Goal: Entertainment & Leisure: Consume media (video, audio)

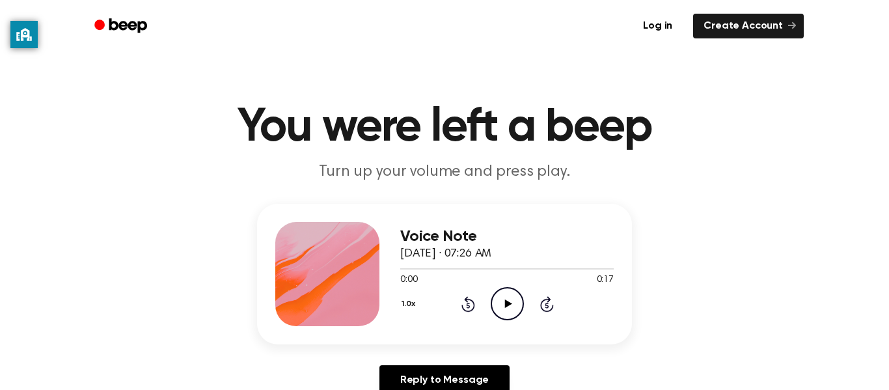
click at [486, 298] on div "1.0x Rewind 5 seconds Play Audio Skip 5 seconds" at bounding box center [507, 303] width 214 height 33
click at [511, 307] on icon "Play Audio" at bounding box center [507, 303] width 33 height 33
click at [500, 290] on circle at bounding box center [508, 304] width 32 height 32
click at [493, 300] on icon "Play Audio" at bounding box center [507, 303] width 33 height 33
click at [503, 303] on icon "Play Audio" at bounding box center [507, 303] width 33 height 33
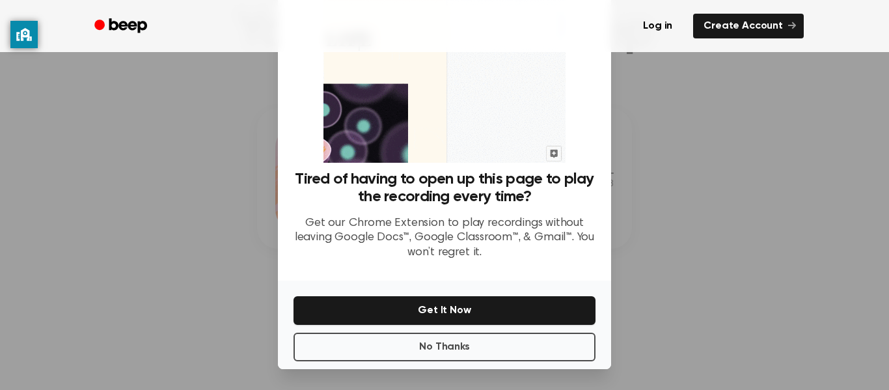
scroll to position [81, 0]
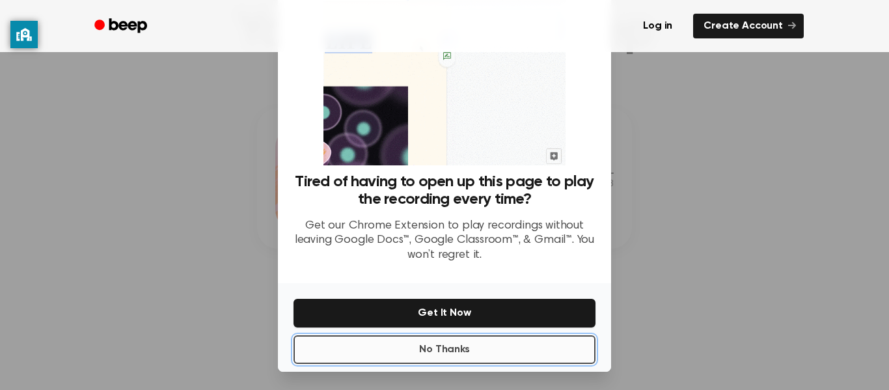
click at [449, 335] on button "No Thanks" at bounding box center [445, 349] width 302 height 29
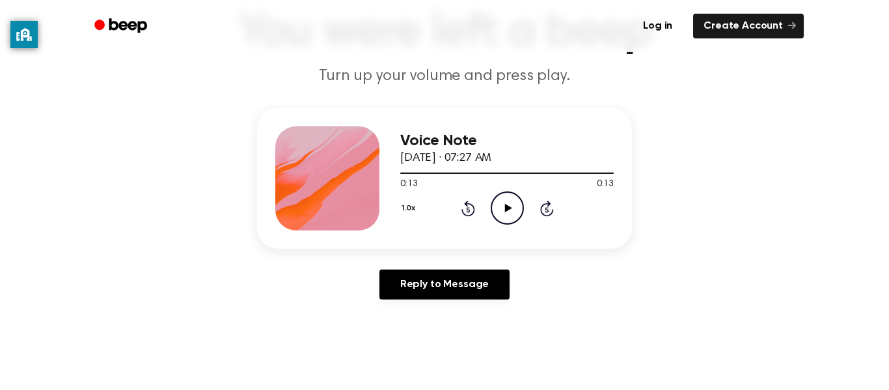
click at [511, 214] on icon "Play Audio" at bounding box center [507, 207] width 33 height 33
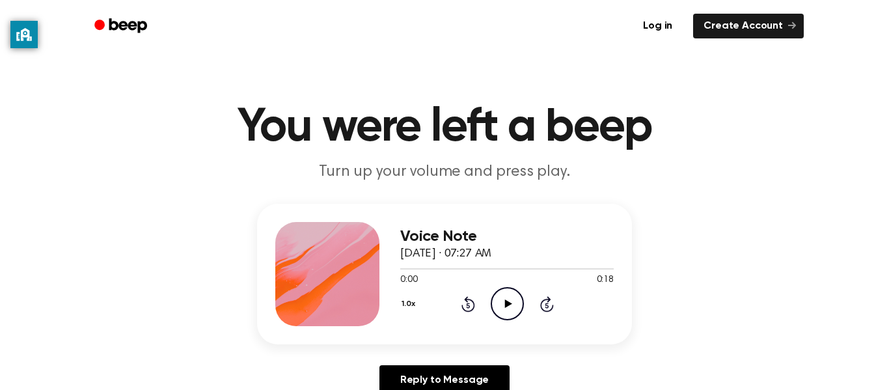
click at [500, 305] on icon "Play Audio" at bounding box center [507, 303] width 33 height 33
click at [506, 305] on icon at bounding box center [508, 304] width 7 height 8
click at [468, 299] on icon at bounding box center [469, 304] width 14 height 16
click at [466, 302] on icon at bounding box center [469, 304] width 14 height 16
click at [511, 304] on icon "Pause Audio" at bounding box center [507, 303] width 33 height 33
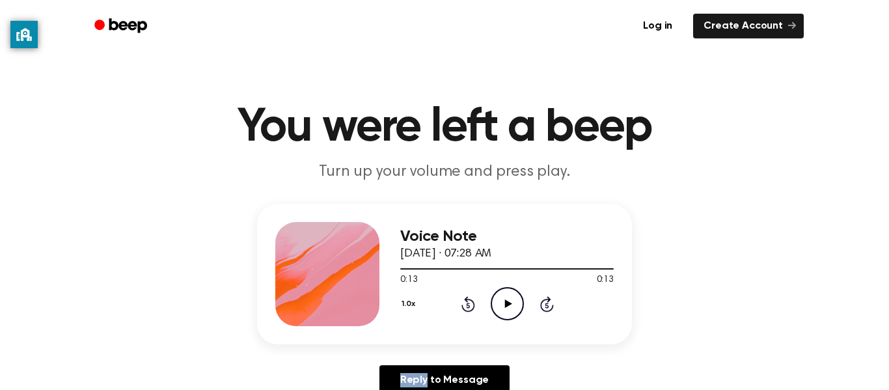
click at [511, 303] on icon at bounding box center [508, 304] width 7 height 8
click at [508, 303] on icon at bounding box center [508, 304] width 7 height 8
click at [506, 305] on icon at bounding box center [508, 304] width 7 height 8
click at [505, 311] on icon "Play Audio" at bounding box center [507, 303] width 33 height 33
